Goal: Task Accomplishment & Management: Use online tool/utility

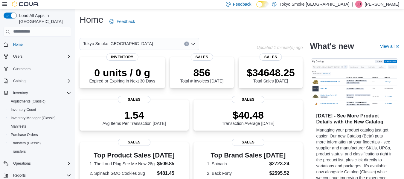
scroll to position [44, 0]
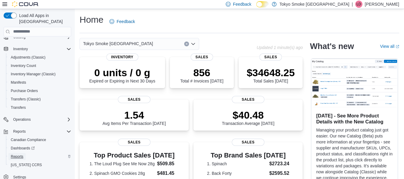
click at [16, 154] on span "Reports" at bounding box center [17, 156] width 13 height 5
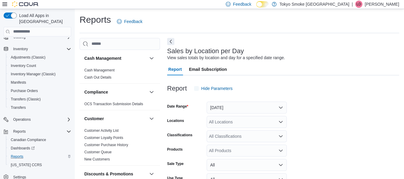
scroll to position [14, 0]
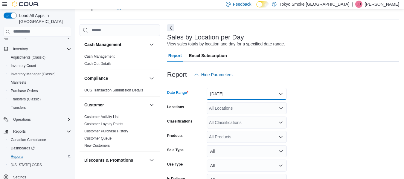
click at [281, 92] on button "[DATE]" at bounding box center [247, 94] width 80 height 12
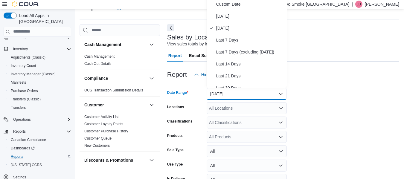
scroll to position [12, 0]
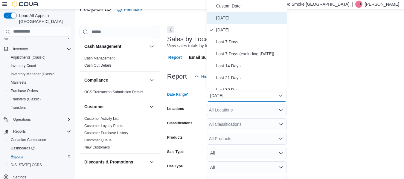
click at [223, 19] on span "[DATE]" at bounding box center [250, 17] width 68 height 7
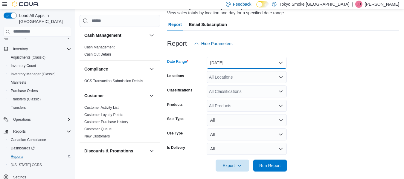
scroll to position [49, 0]
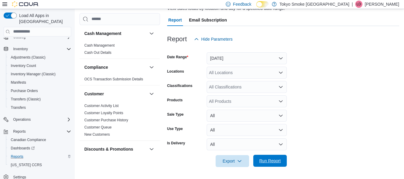
click at [277, 159] on span "Run Report" at bounding box center [270, 161] width 22 height 6
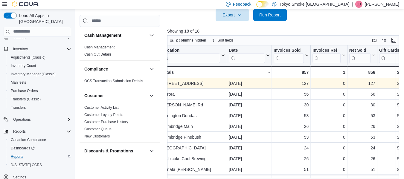
scroll to position [199, 0]
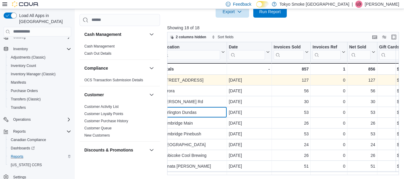
click at [217, 112] on div "Burlington Dundas" at bounding box center [193, 112] width 63 height 7
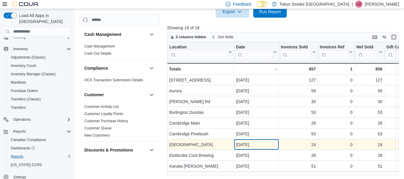
click at [272, 145] on div "[DATE]" at bounding box center [256, 144] width 41 height 7
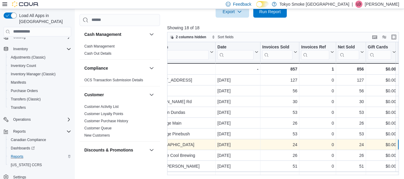
scroll to position [0, 54]
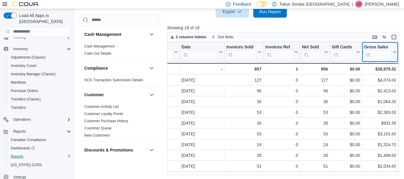
click at [395, 51] on icon at bounding box center [394, 52] width 5 height 4
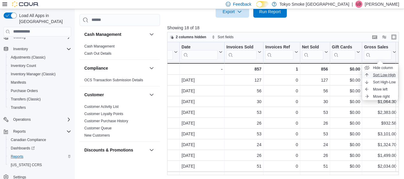
click at [382, 76] on span "Sort Low-High" at bounding box center [384, 75] width 23 height 5
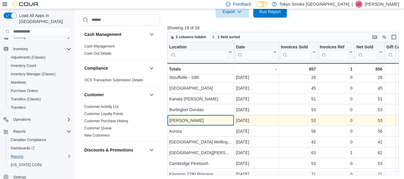
scroll to position [67, 0]
click at [198, 118] on div "[PERSON_NAME]" at bounding box center [200, 120] width 63 height 7
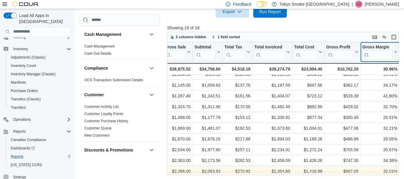
scroll to position [17, 260]
